Goal: Task Accomplishment & Management: Use online tool/utility

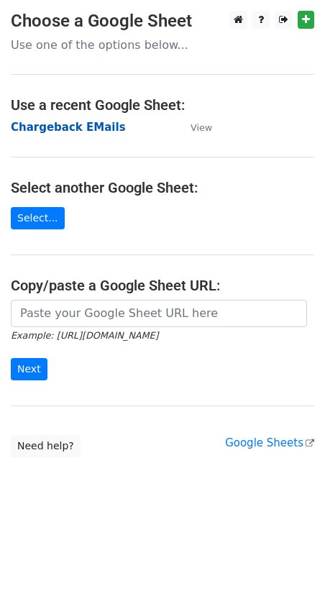
click at [82, 121] on strong "Chargeback EMails" at bounding box center [68, 127] width 115 height 13
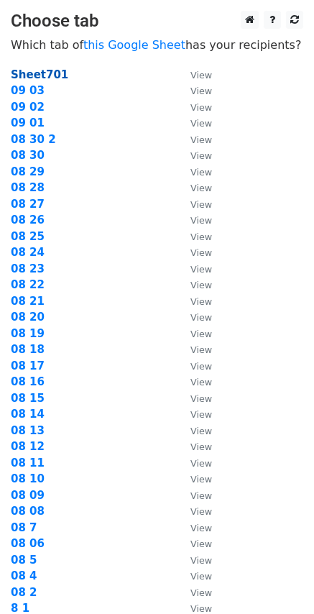
click at [36, 77] on strong "Sheet701" at bounding box center [40, 74] width 58 height 13
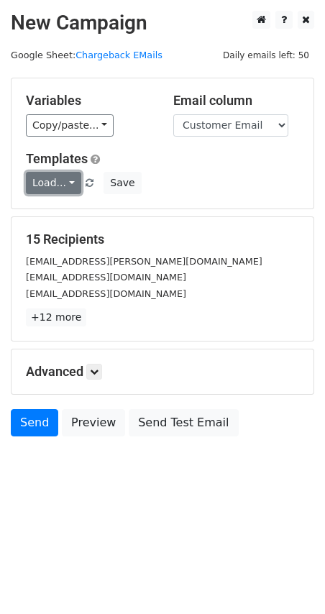
click at [64, 185] on link "Load..." at bounding box center [53, 183] width 55 height 22
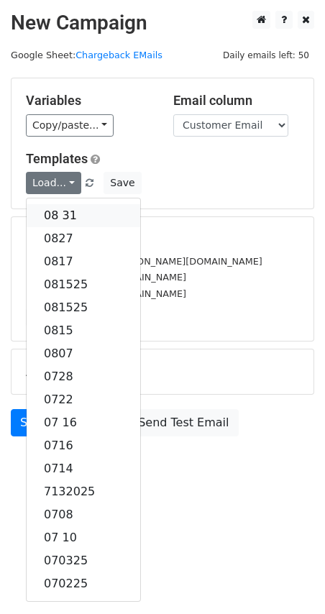
click at [63, 210] on link "08 31" at bounding box center [84, 215] width 114 height 23
